Goal: Information Seeking & Learning: Learn about a topic

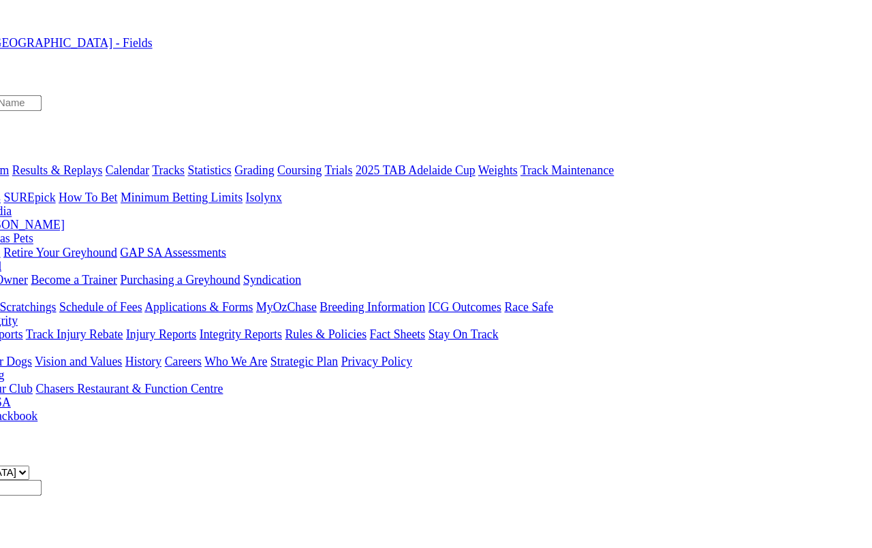
scroll to position [4, 18]
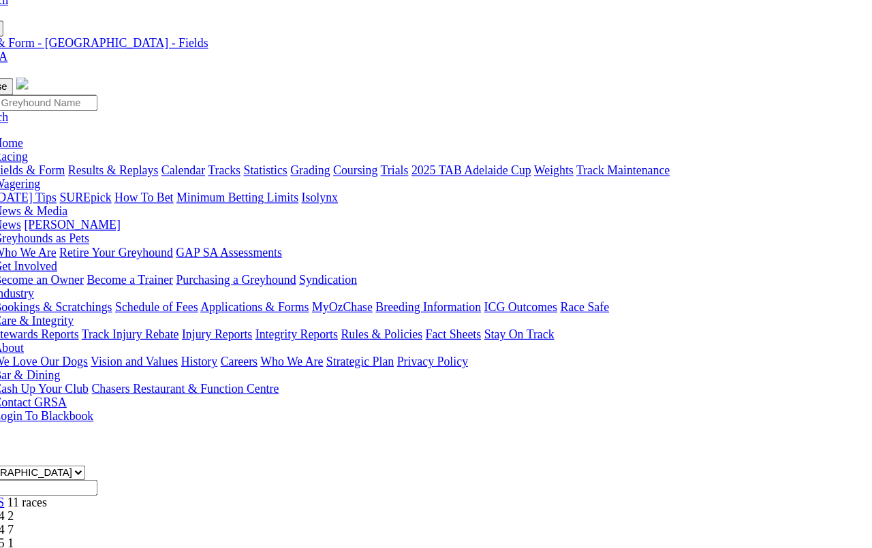
click at [51, 479] on span "1 7 4 2" at bounding box center [36, 485] width 30 height 12
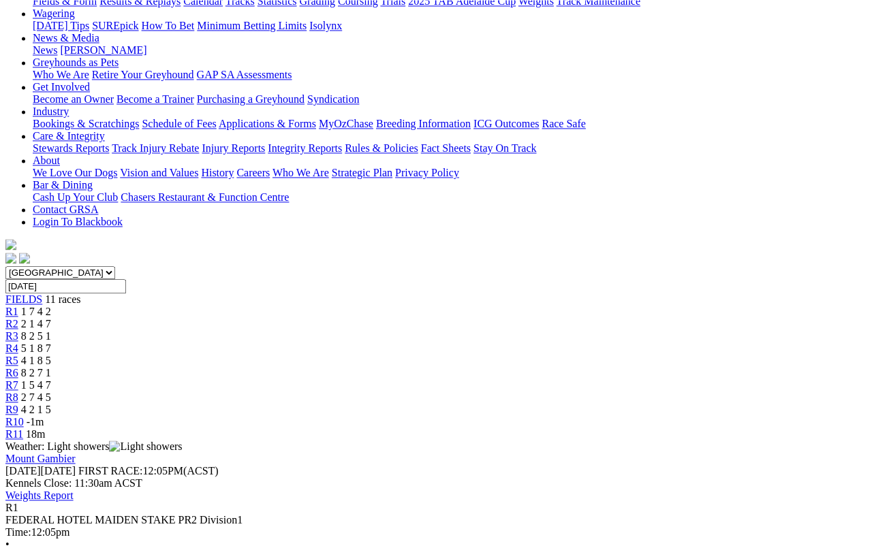
scroll to position [177, 0]
click at [18, 319] on span "R2" at bounding box center [11, 325] width 13 height 12
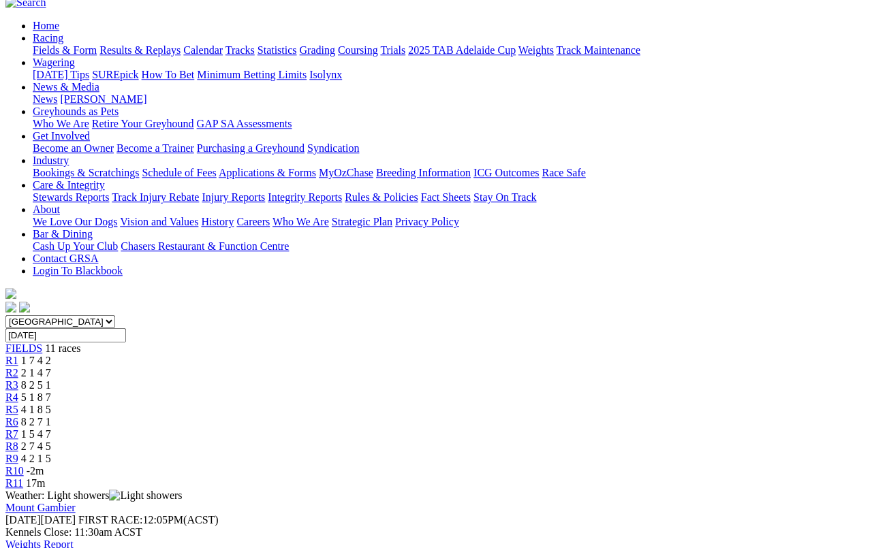
scroll to position [127, 0]
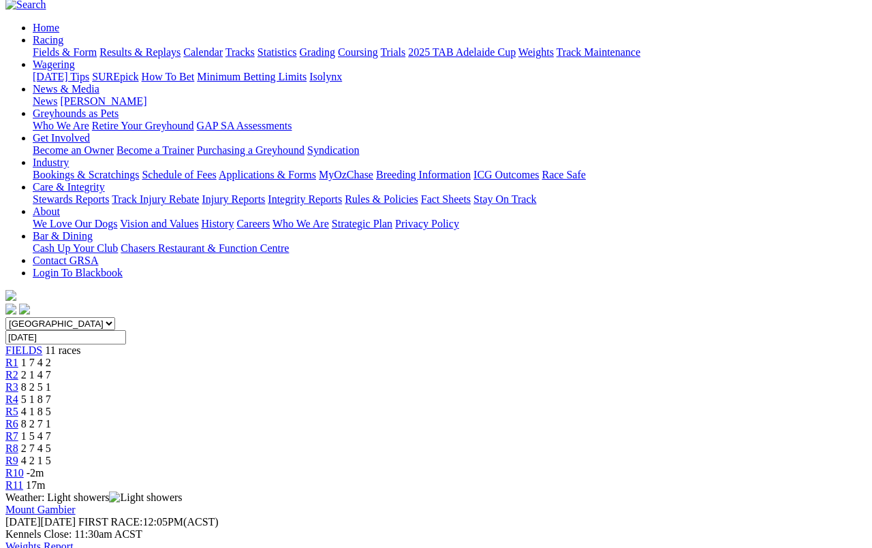
click at [18, 381] on span "R3" at bounding box center [11, 387] width 13 height 12
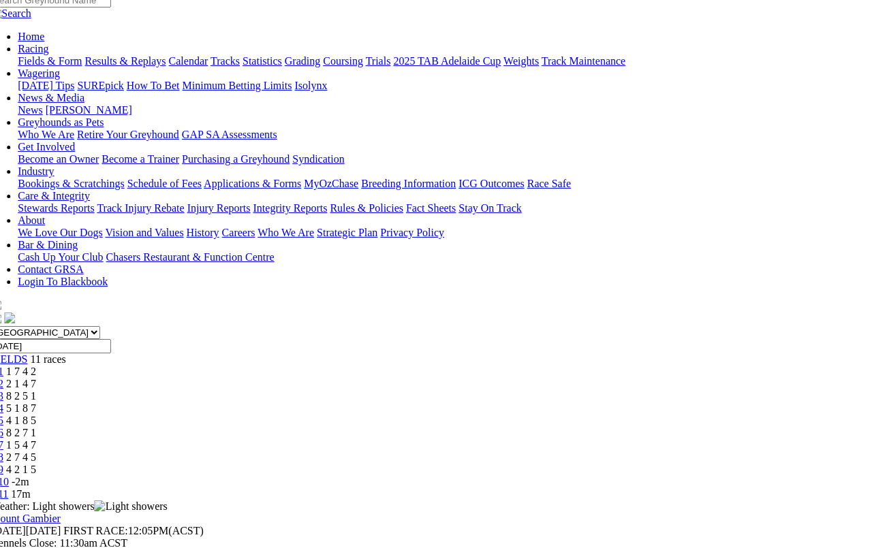
scroll to position [101, 15]
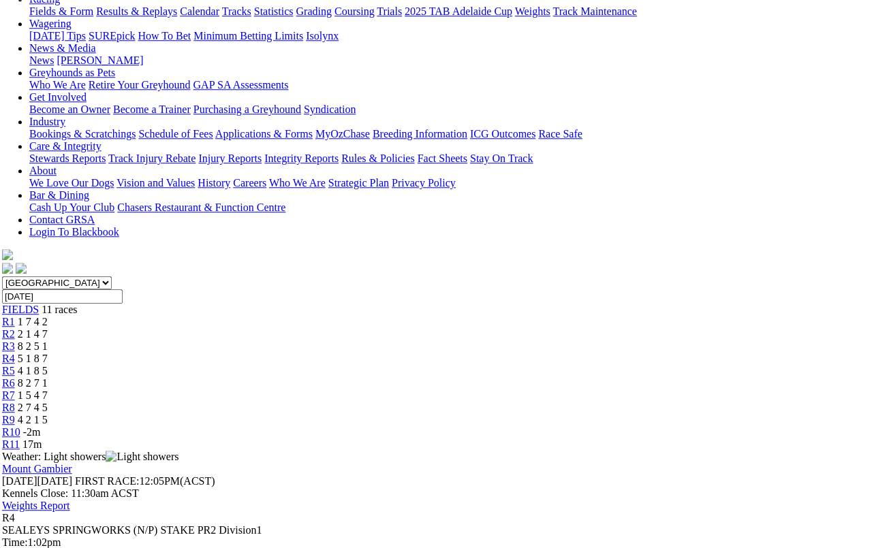
scroll to position [167, 4]
click at [14, 365] on span "R5" at bounding box center [7, 371] width 13 height 12
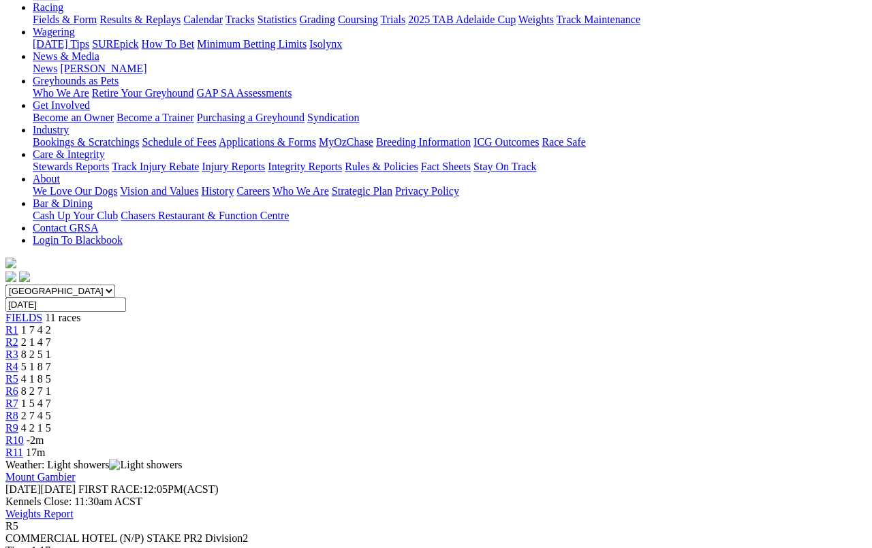
scroll to position [157, 0]
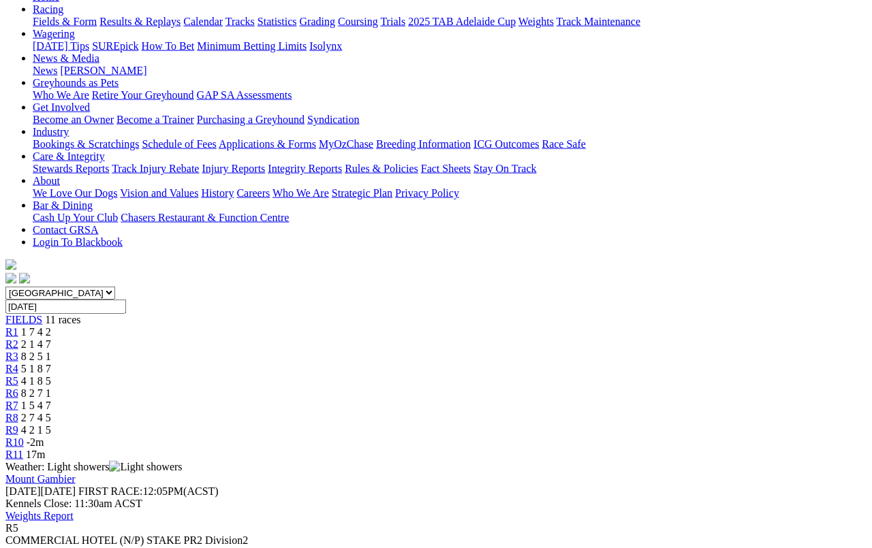
click at [18, 387] on span "R6" at bounding box center [11, 393] width 13 height 12
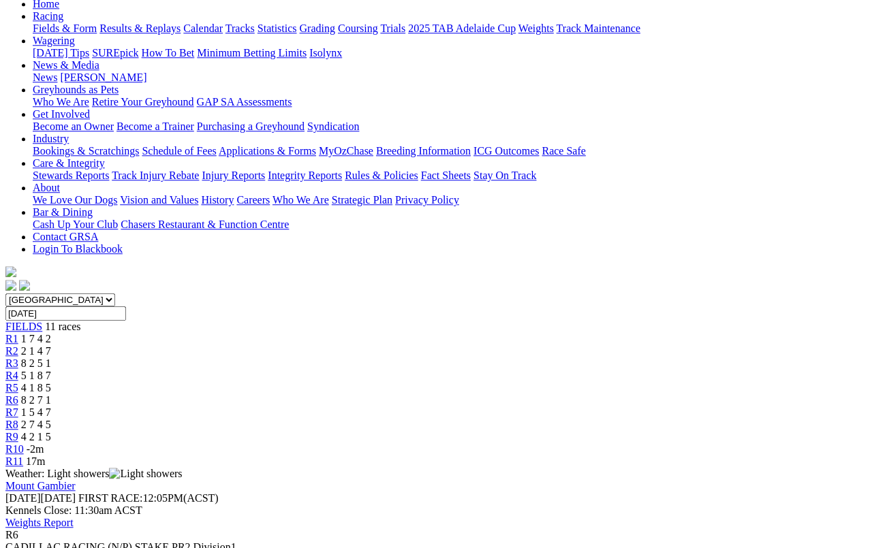
scroll to position [150, 0]
click at [18, 407] on span "R7" at bounding box center [11, 413] width 13 height 12
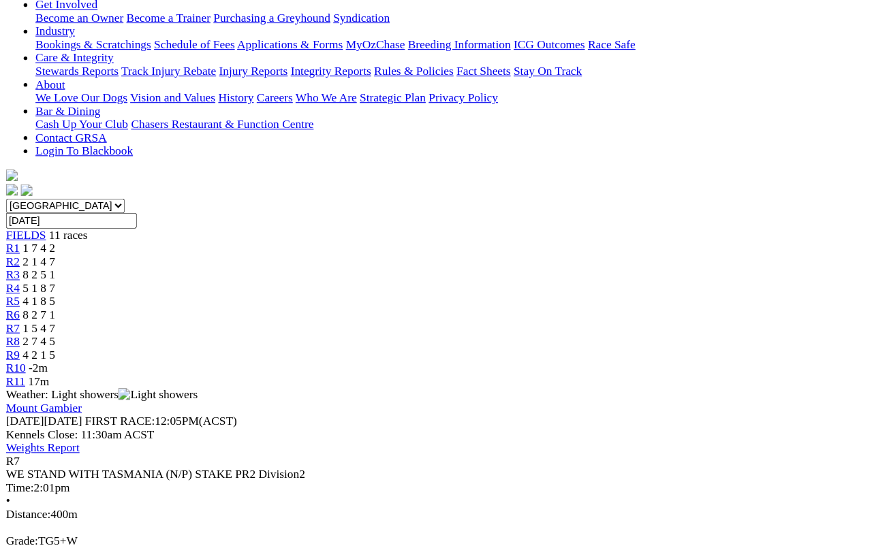
scroll to position [260, 0]
